Goal: Information Seeking & Learning: Compare options

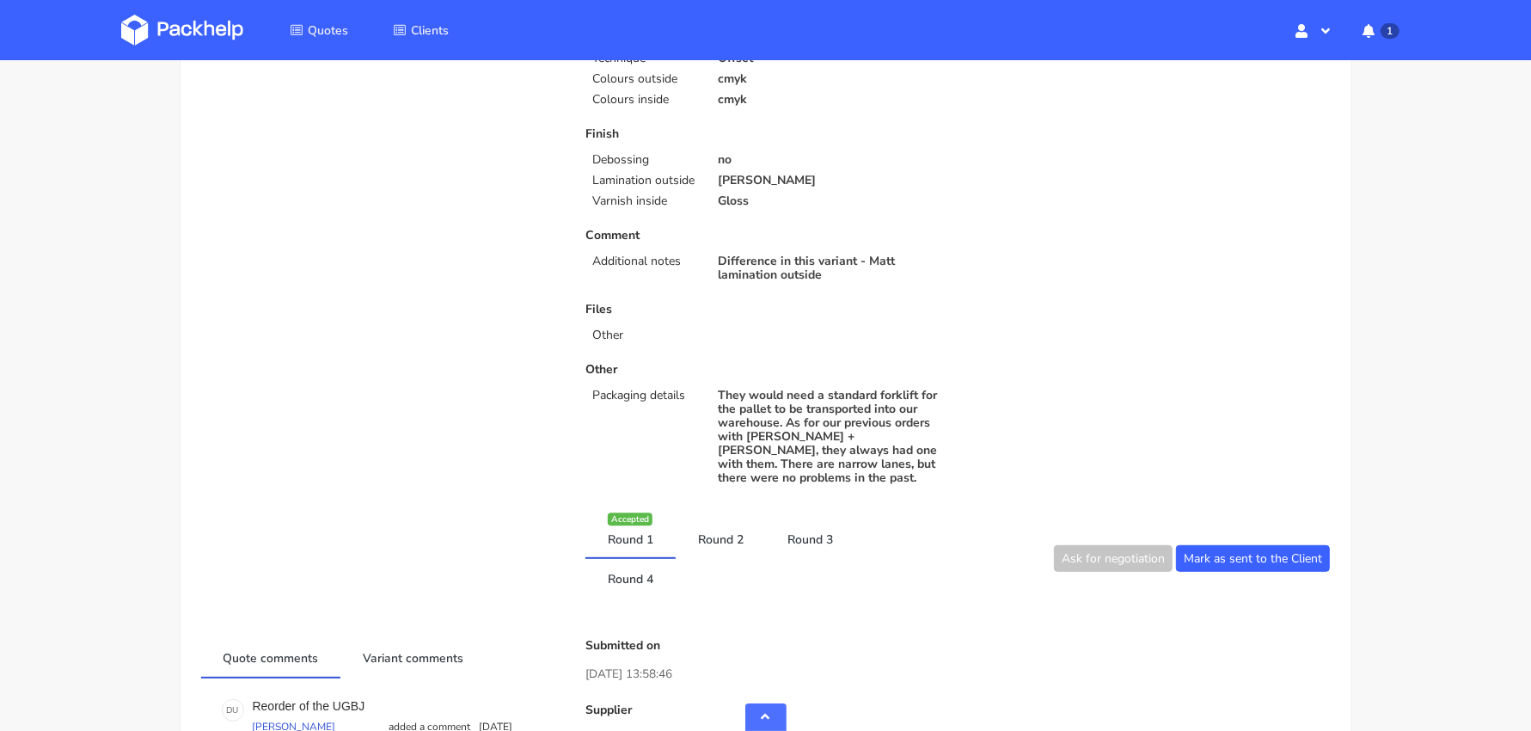
scroll to position [836, 0]
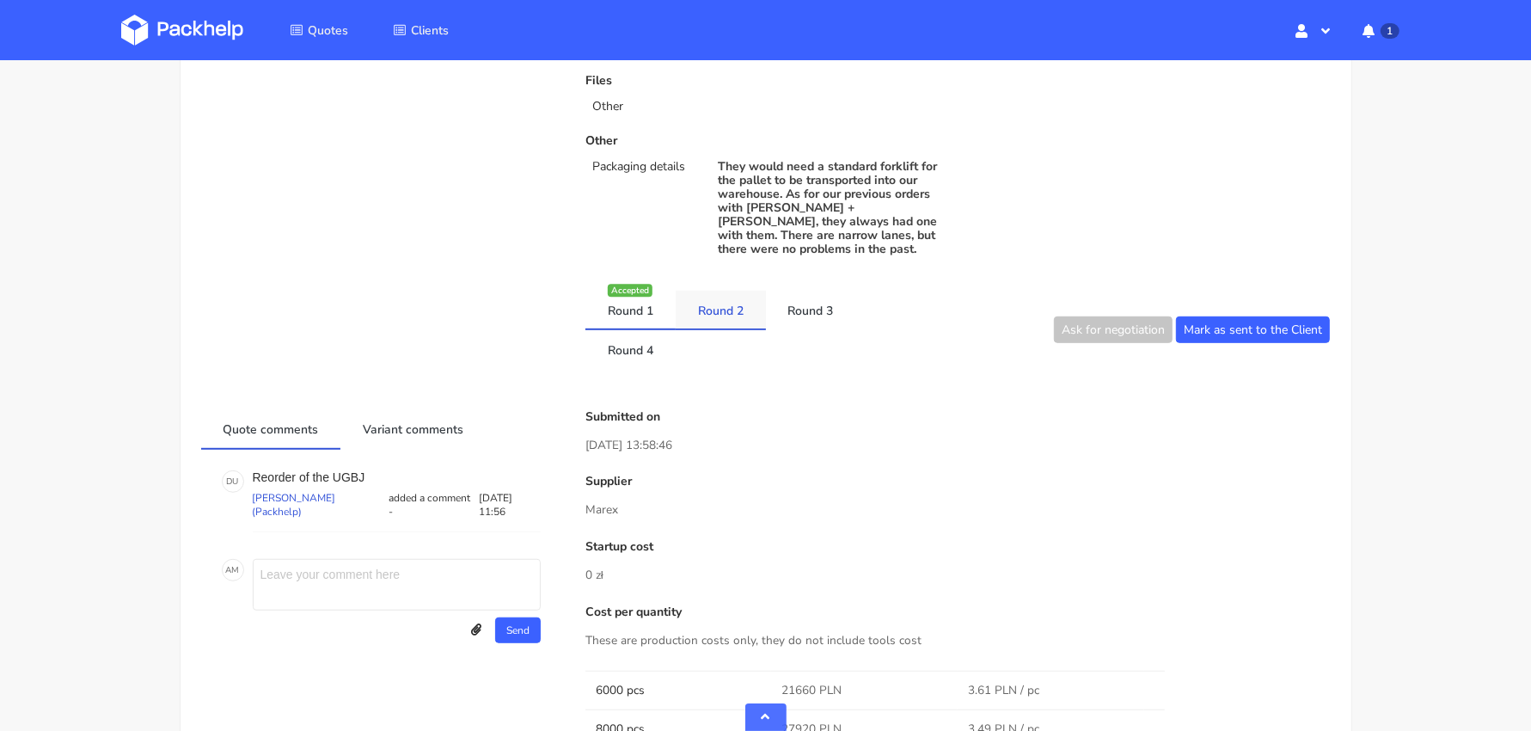
click at [735, 299] on link "Round 2" at bounding box center [721, 310] width 90 height 38
click at [790, 291] on link "Round 3" at bounding box center [811, 310] width 90 height 38
click at [634, 293] on link "Round 1" at bounding box center [631, 310] width 90 height 38
click at [741, 291] on link "Round 2" at bounding box center [721, 310] width 90 height 38
click at [646, 296] on link "Round 1" at bounding box center [631, 310] width 90 height 38
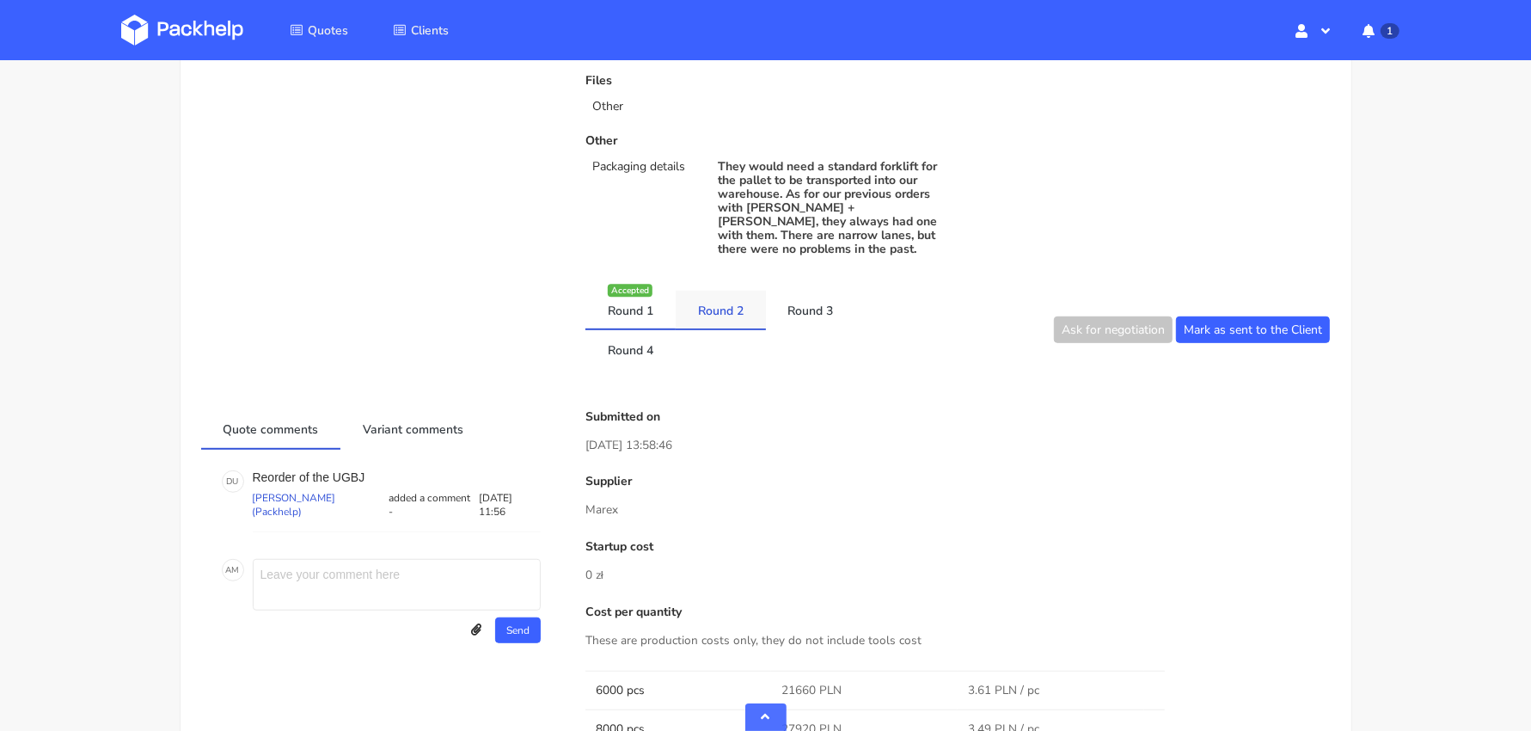
click at [721, 299] on link "Round 2" at bounding box center [721, 310] width 90 height 38
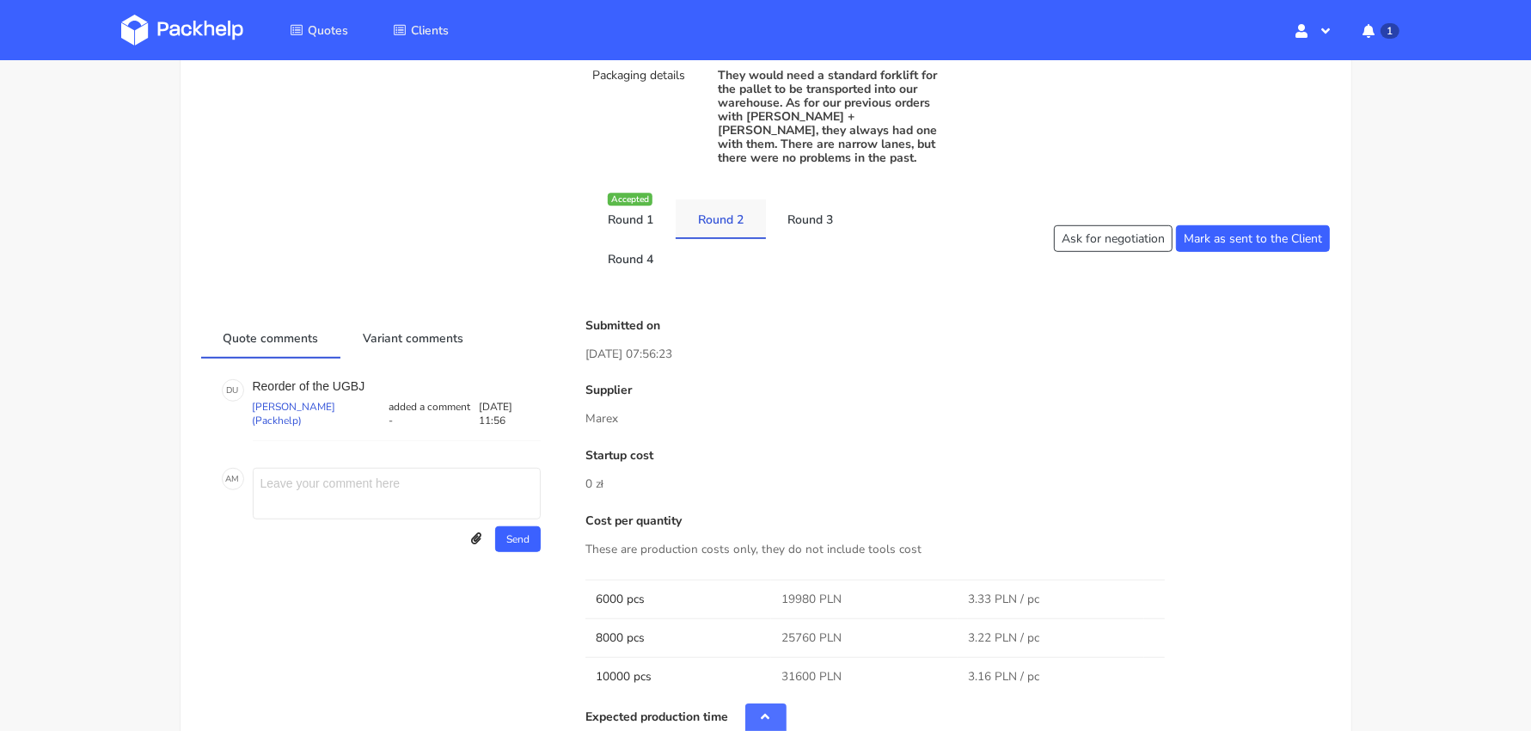
scroll to position [929, 0]
click at [626, 204] on link "Round 1" at bounding box center [631, 217] width 90 height 38
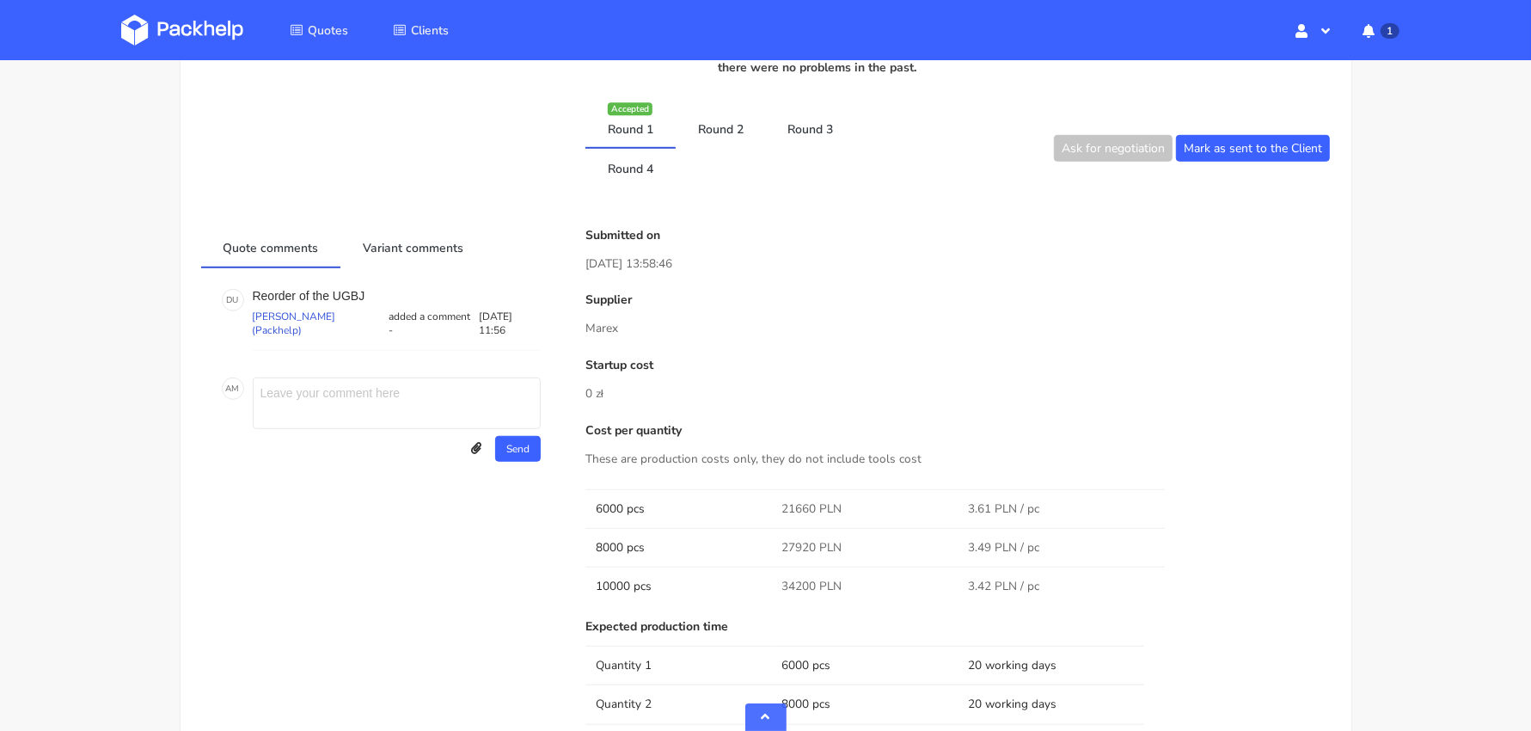
scroll to position [999, 0]
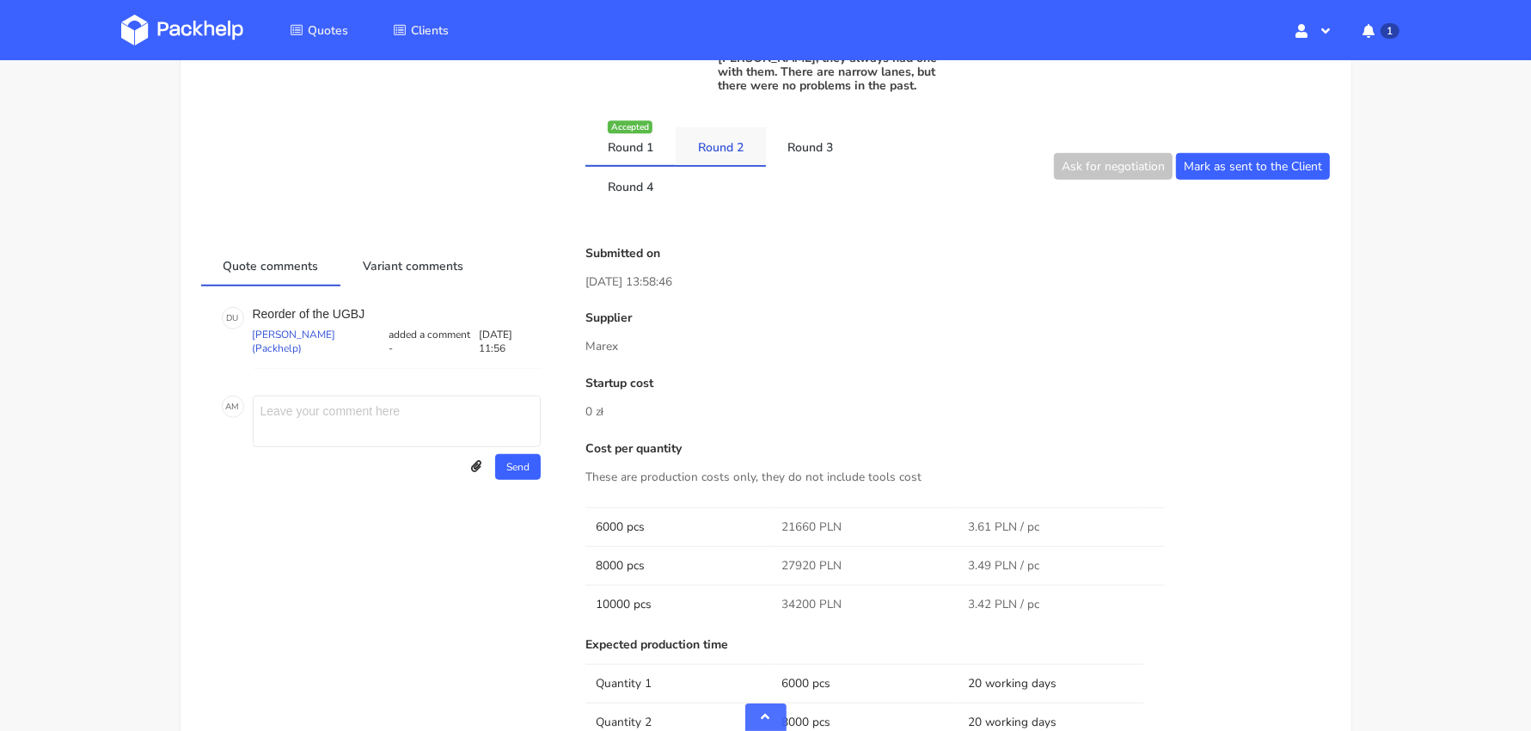
click at [729, 134] on link "Round 2" at bounding box center [721, 146] width 90 height 38
click at [632, 127] on link "Round 1" at bounding box center [631, 146] width 90 height 38
click at [739, 129] on link "Round 2" at bounding box center [721, 146] width 90 height 38
click at [641, 134] on link "Round 1" at bounding box center [631, 146] width 90 height 38
click at [715, 139] on link "Round 2" at bounding box center [721, 146] width 90 height 38
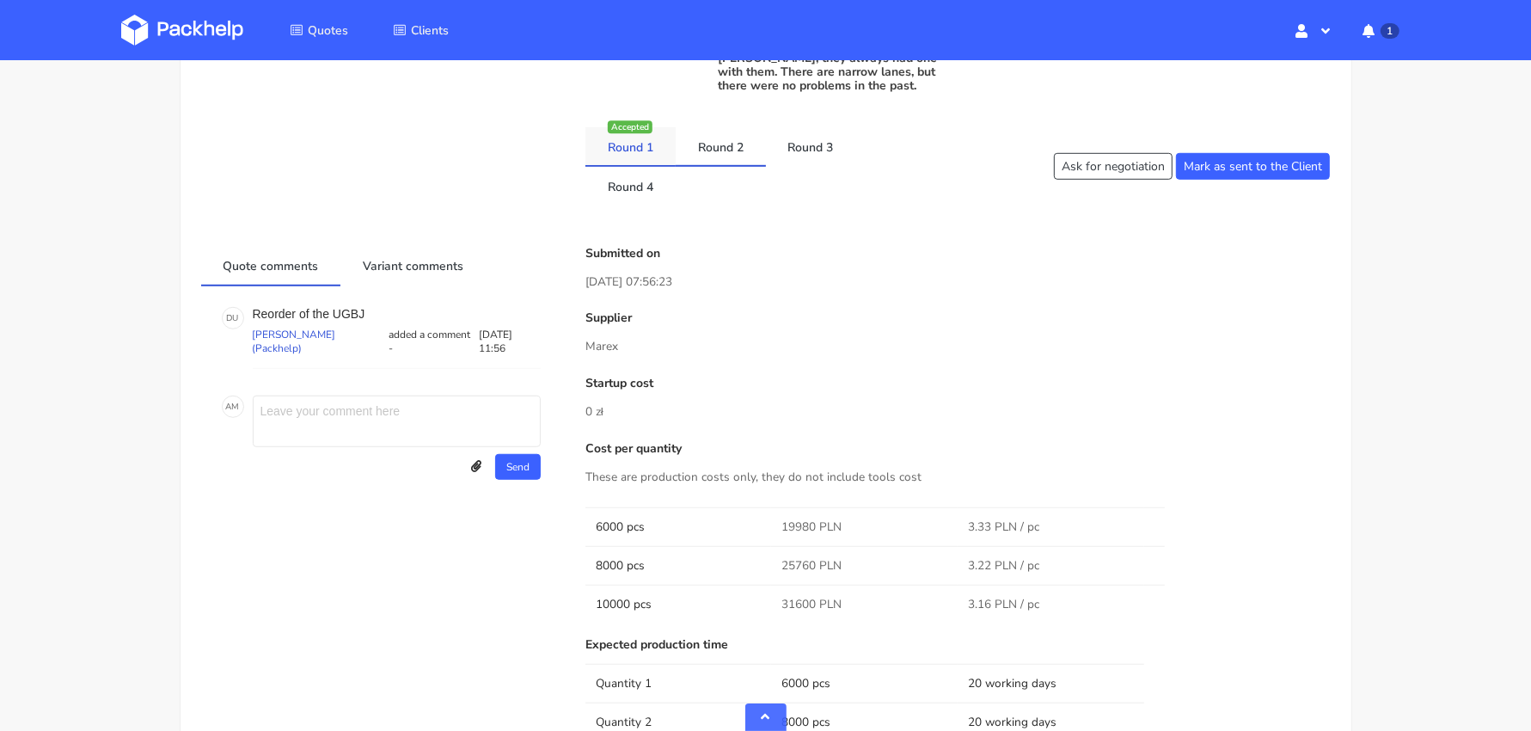
click at [617, 131] on link "Round 1" at bounding box center [631, 146] width 90 height 38
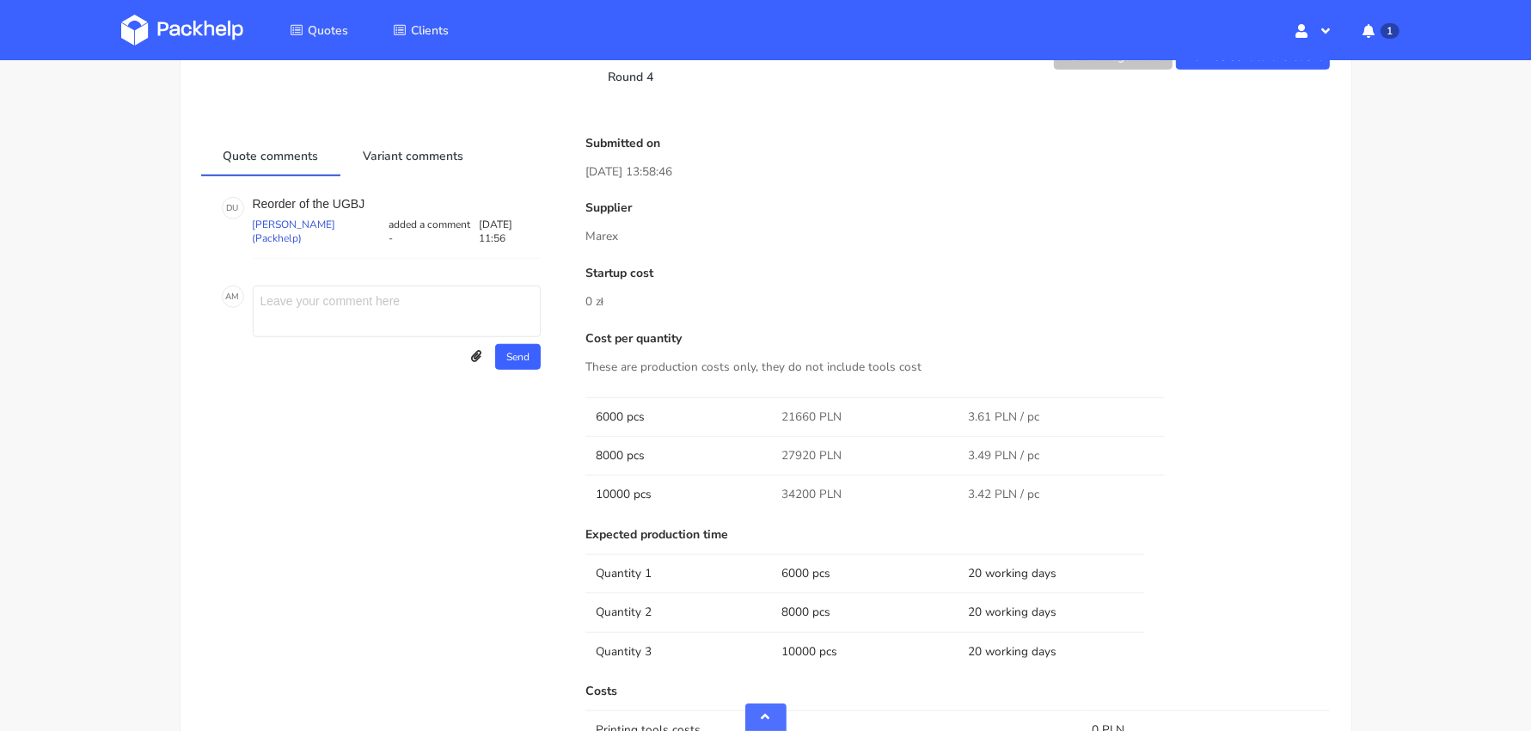
scroll to position [903, 0]
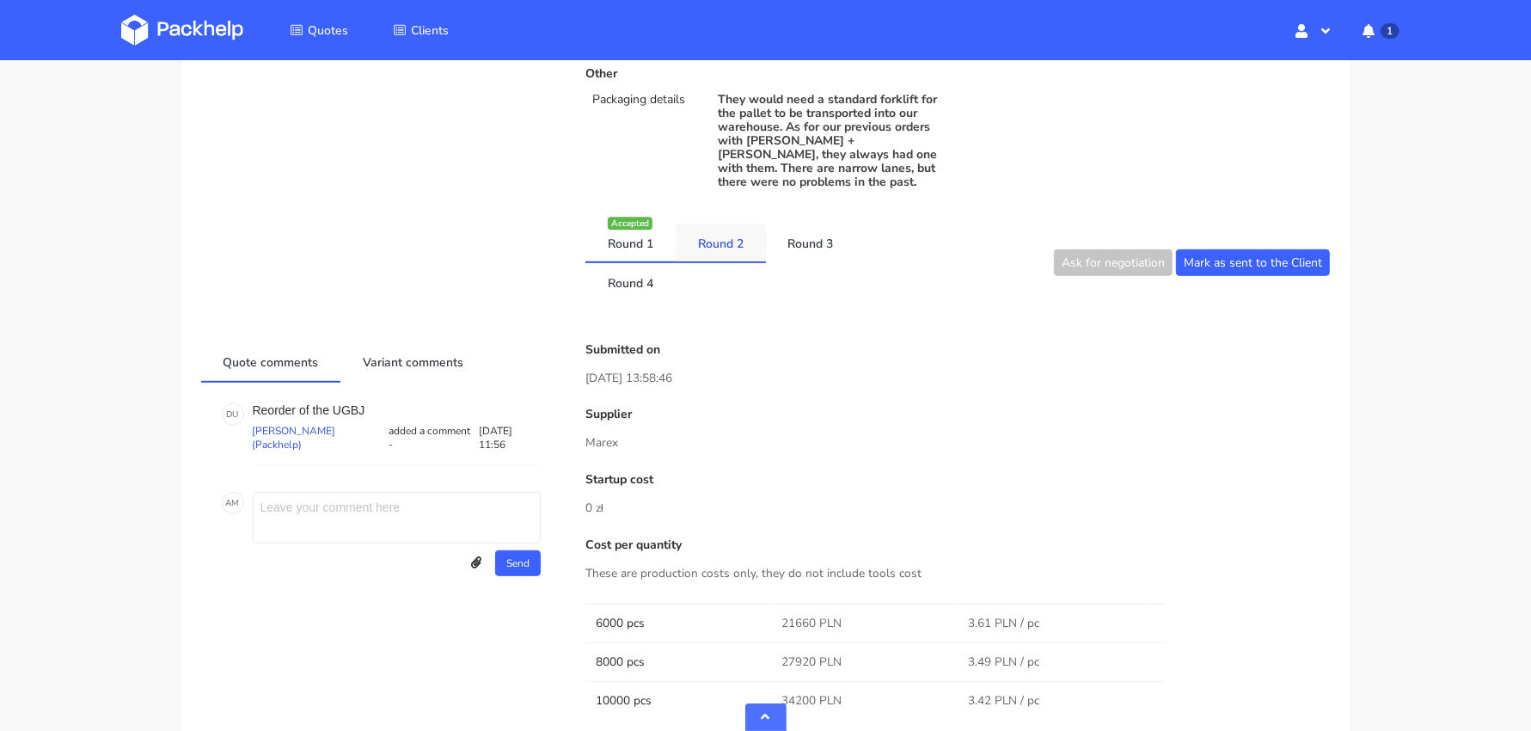
click at [709, 224] on link "Round 2" at bounding box center [721, 243] width 90 height 38
click at [804, 224] on link "Round 3" at bounding box center [811, 243] width 90 height 38
click at [727, 224] on link "Round 2" at bounding box center [721, 243] width 90 height 38
click at [809, 224] on link "Round 3" at bounding box center [811, 243] width 90 height 38
